Goal: Check status

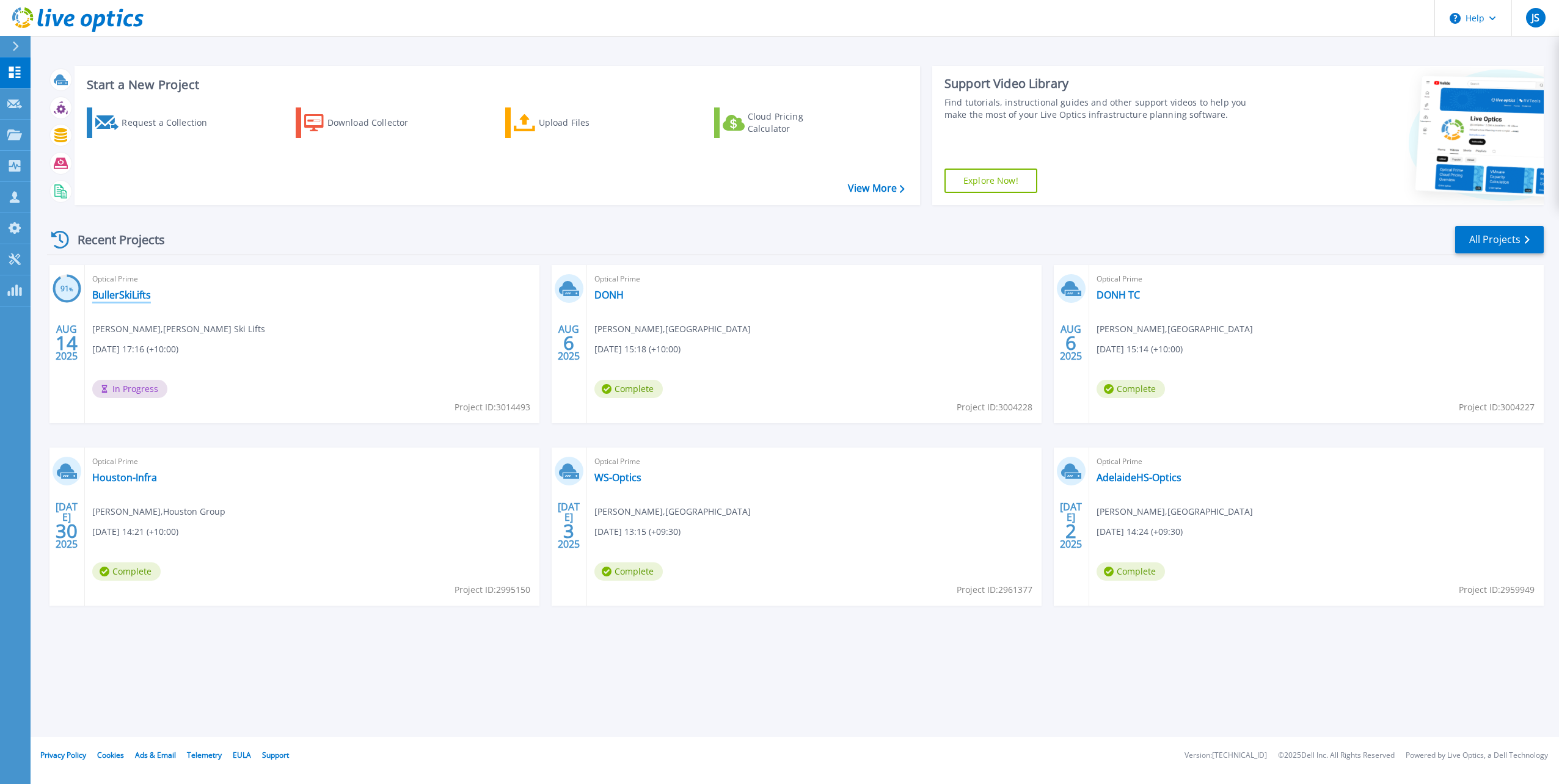
click at [125, 292] on link "BullerSkiLifts" at bounding box center [121, 295] width 58 height 12
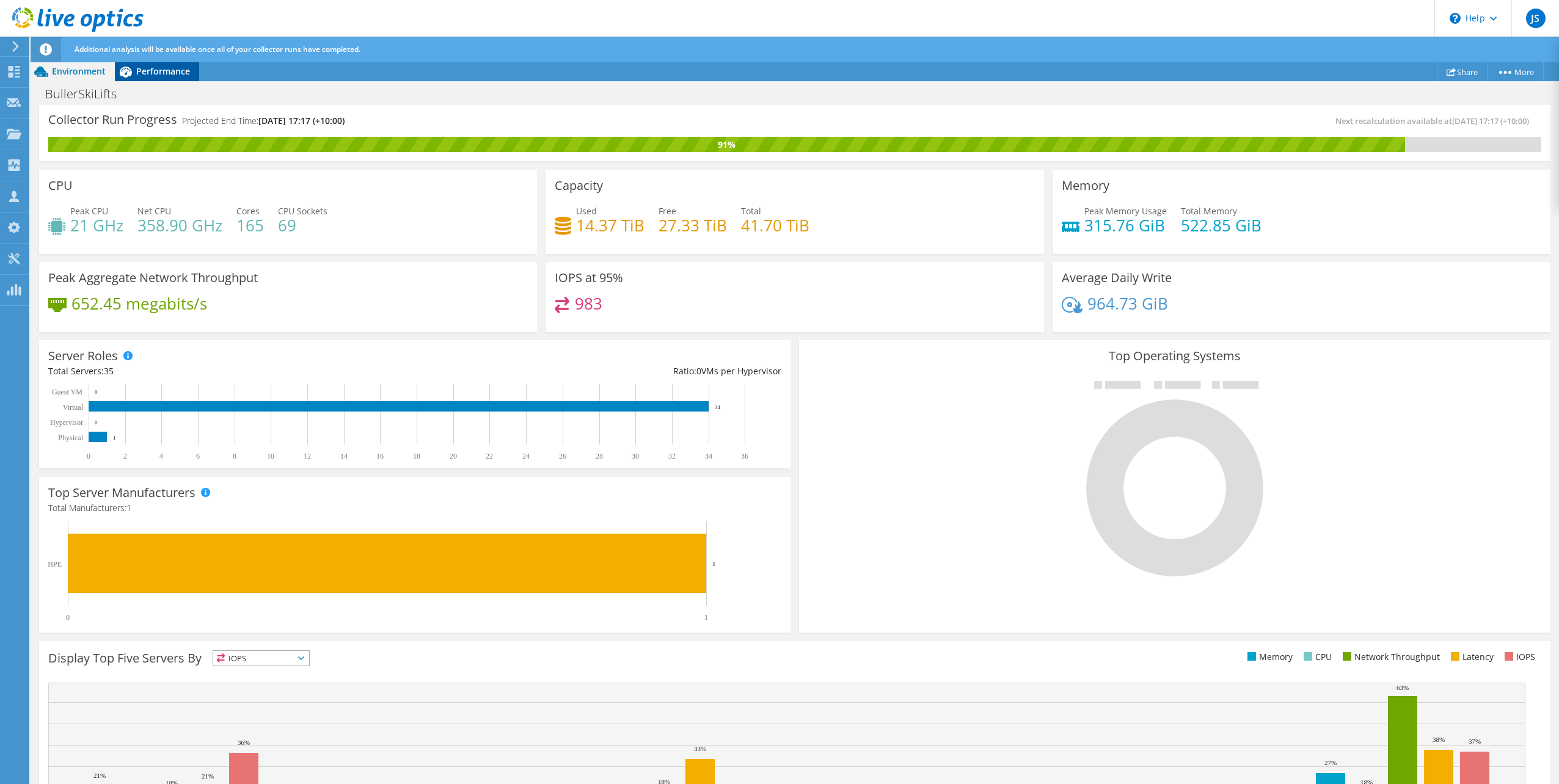
click at [159, 70] on span "Performance" at bounding box center [163, 71] width 54 height 12
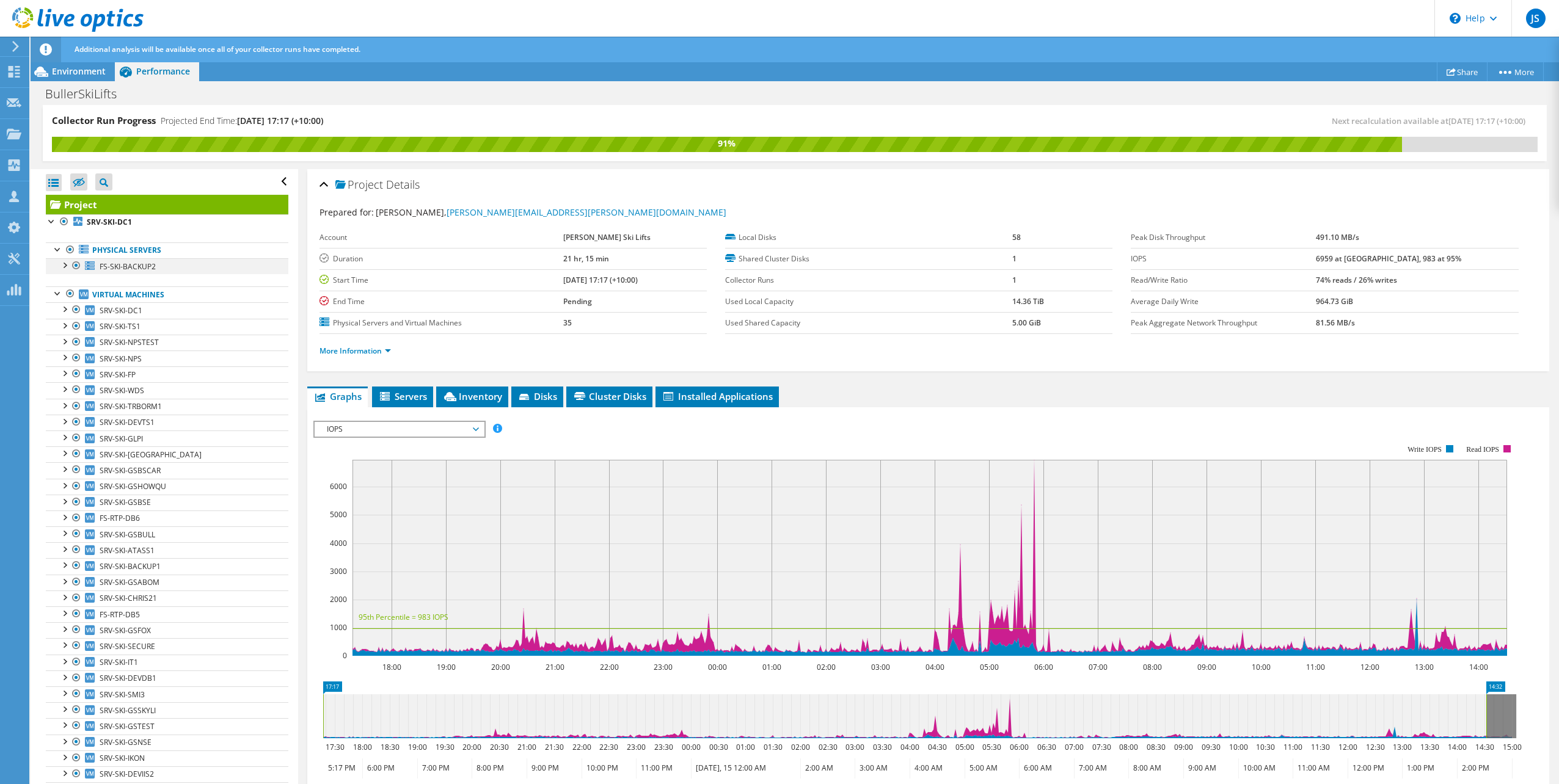
click at [63, 264] on div at bounding box center [64, 265] width 12 height 12
click at [61, 265] on div at bounding box center [64, 265] width 12 height 12
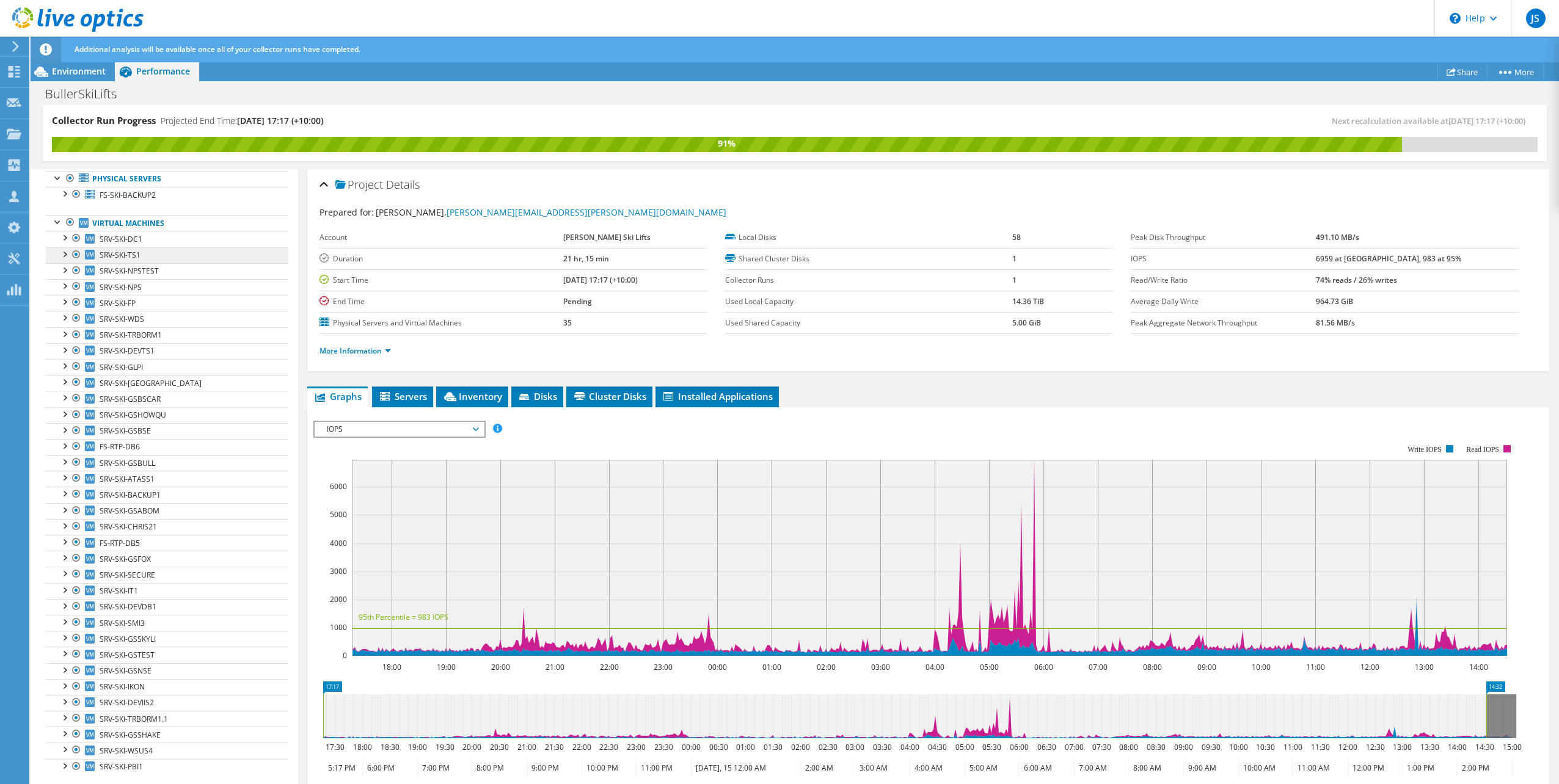
scroll to position [144, 0]
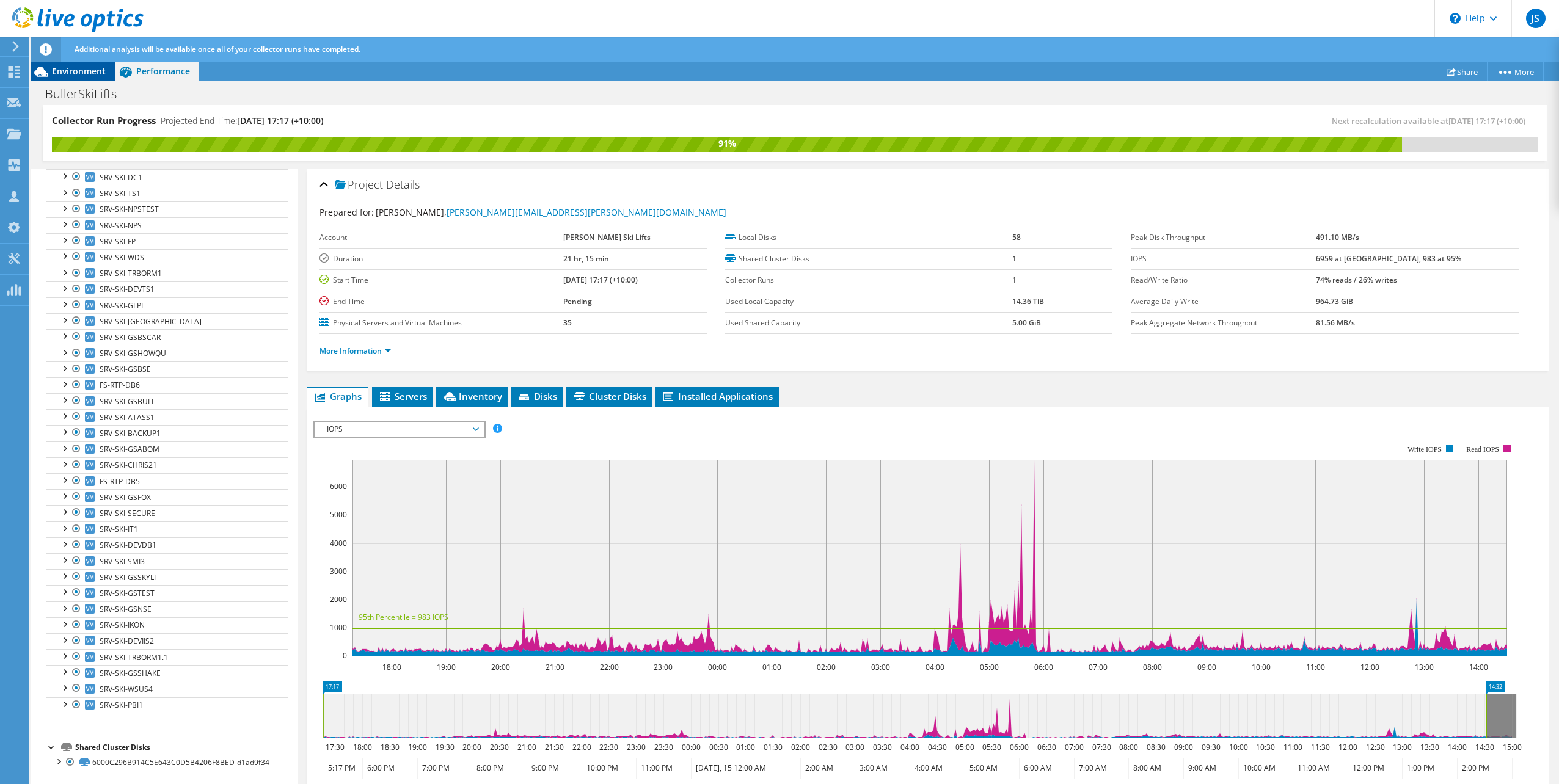
click at [84, 74] on span "Environment" at bounding box center [79, 71] width 54 height 12
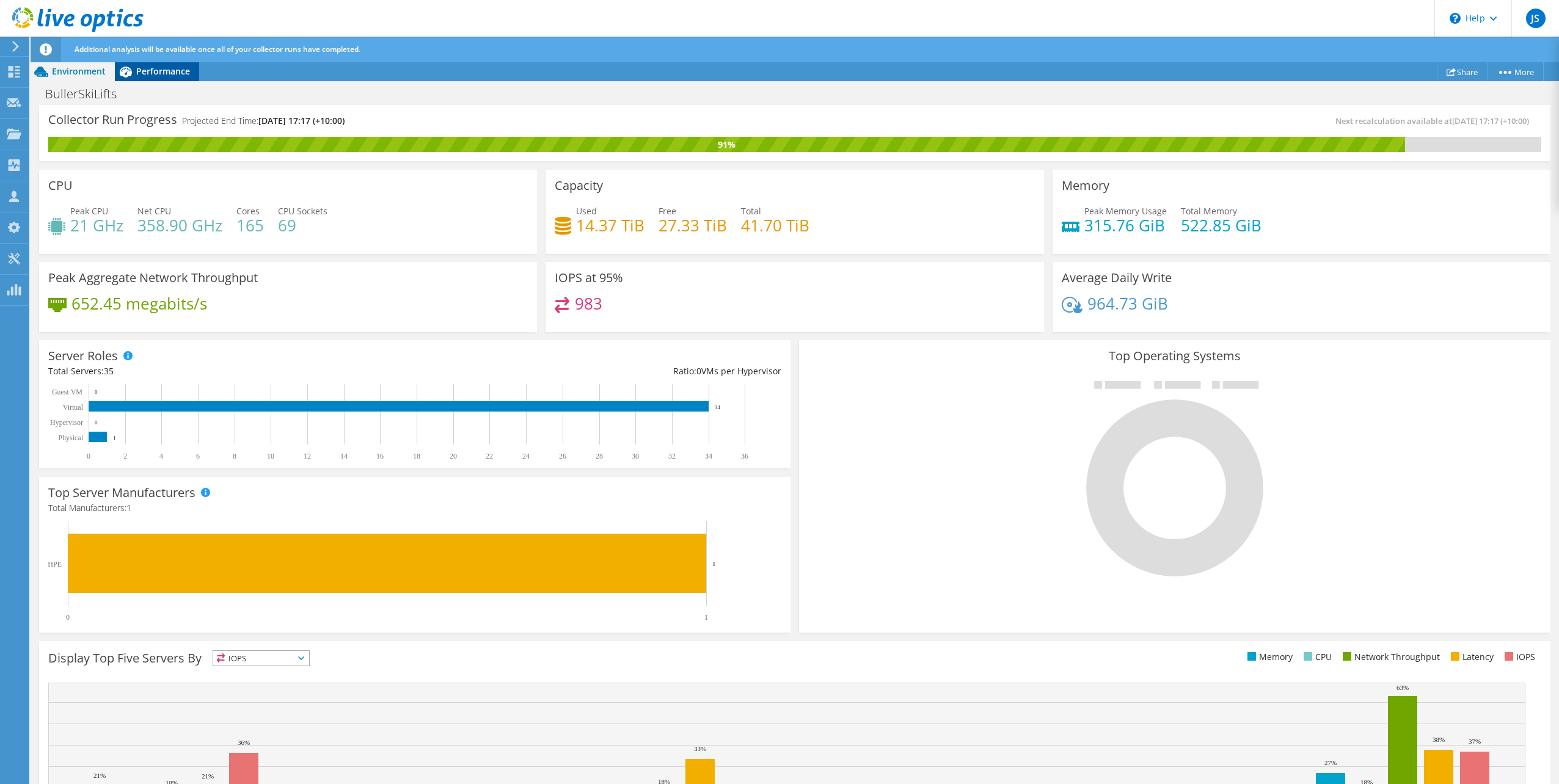
click at [143, 75] on span "Performance" at bounding box center [163, 71] width 54 height 12
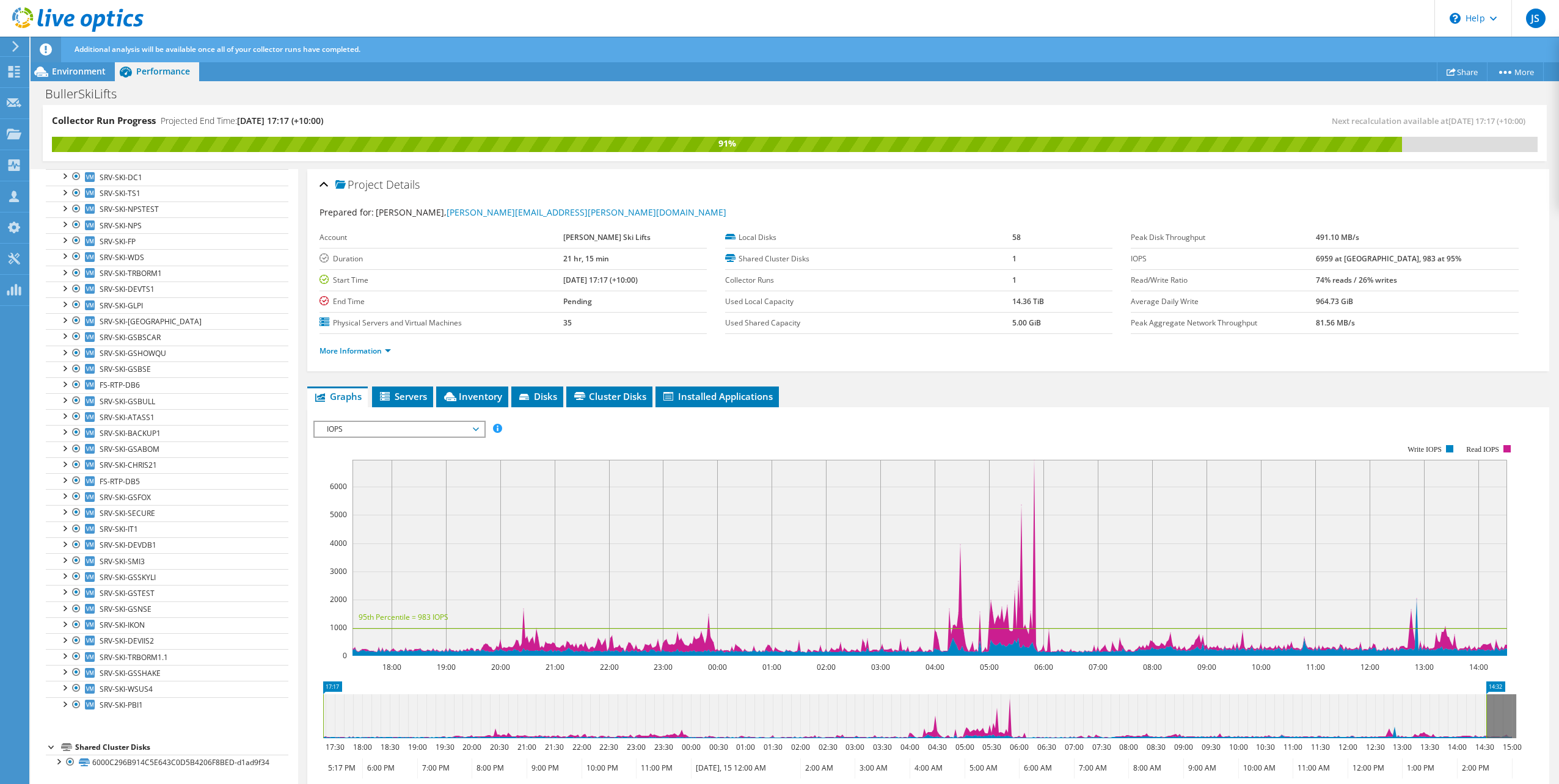
scroll to position [0, 0]
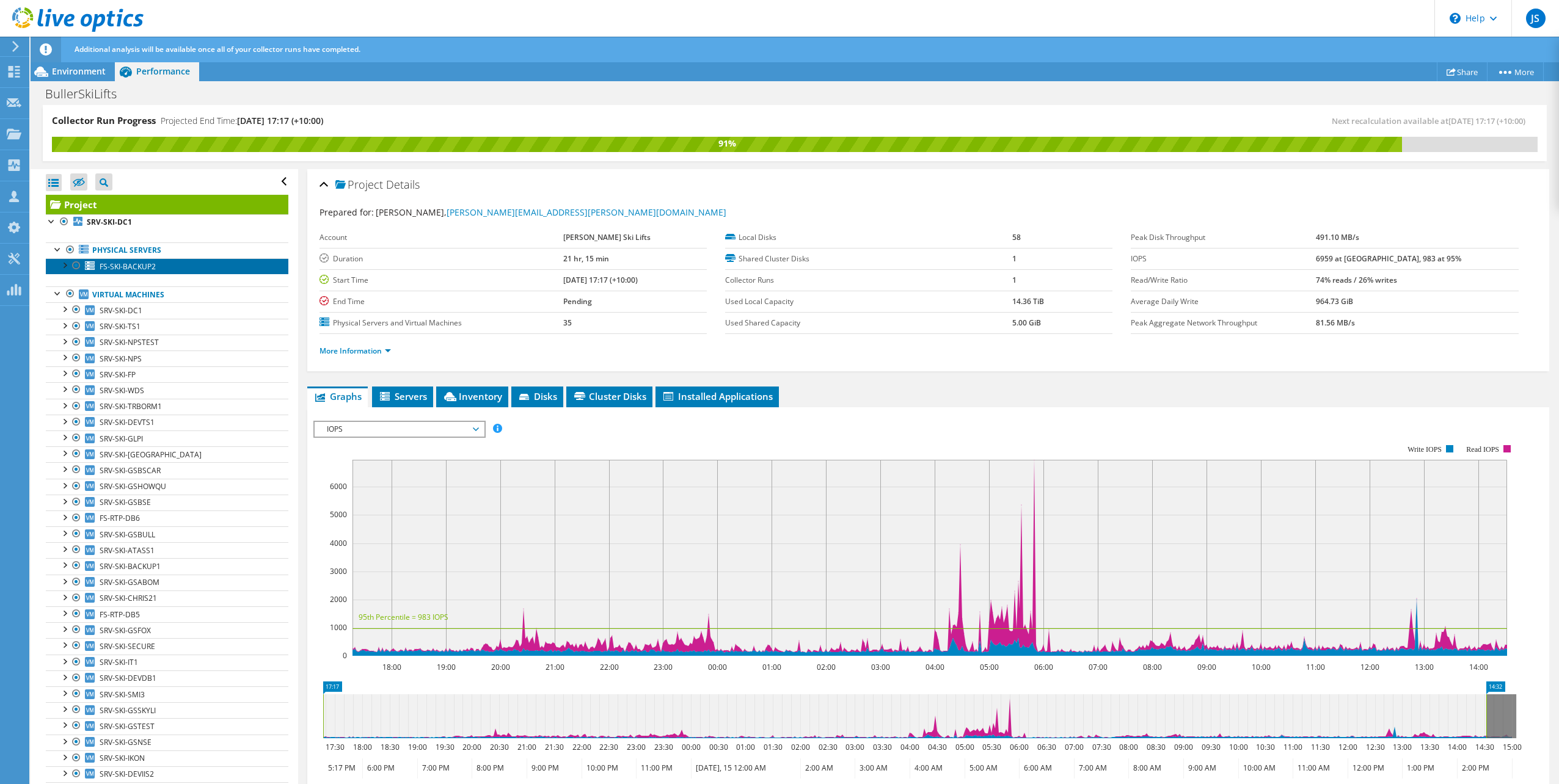
click at [133, 265] on span "FS-SKI-BACKUP2" at bounding box center [128, 266] width 56 height 10
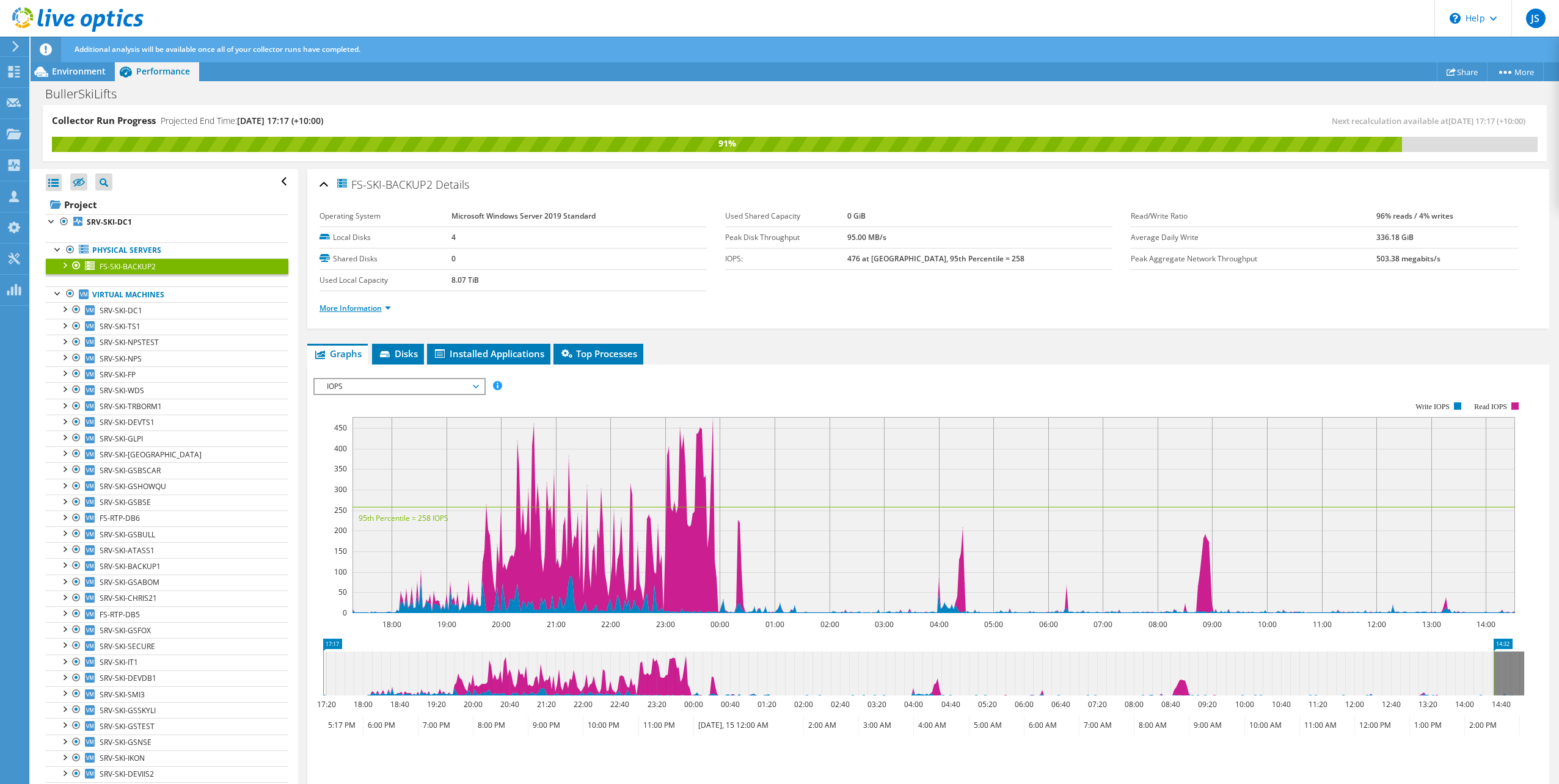
click at [350, 306] on link "More Information" at bounding box center [355, 308] width 72 height 10
